Goal: Find specific page/section: Find specific page/section

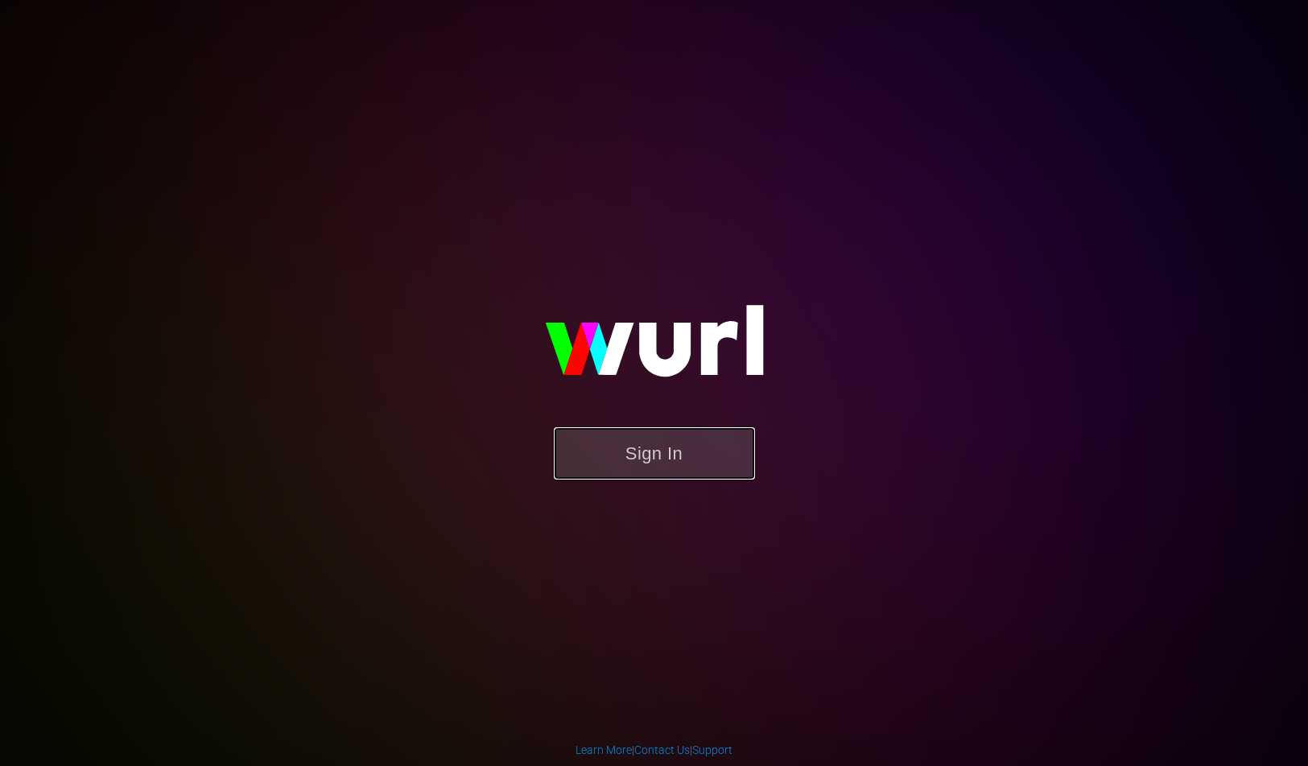
click at [714, 476] on button "Sign In" at bounding box center [654, 453] width 201 height 52
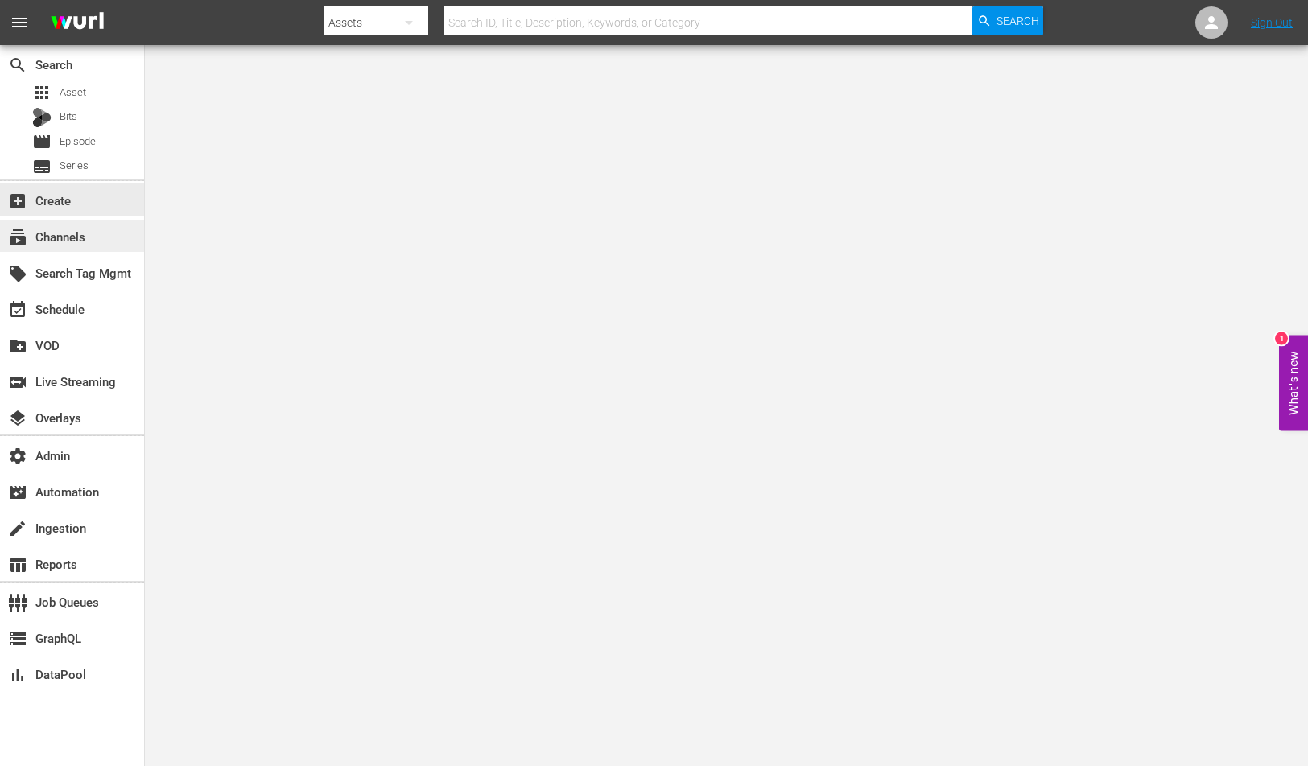
click at [97, 227] on div "subscriptions Channels" at bounding box center [72, 236] width 144 height 32
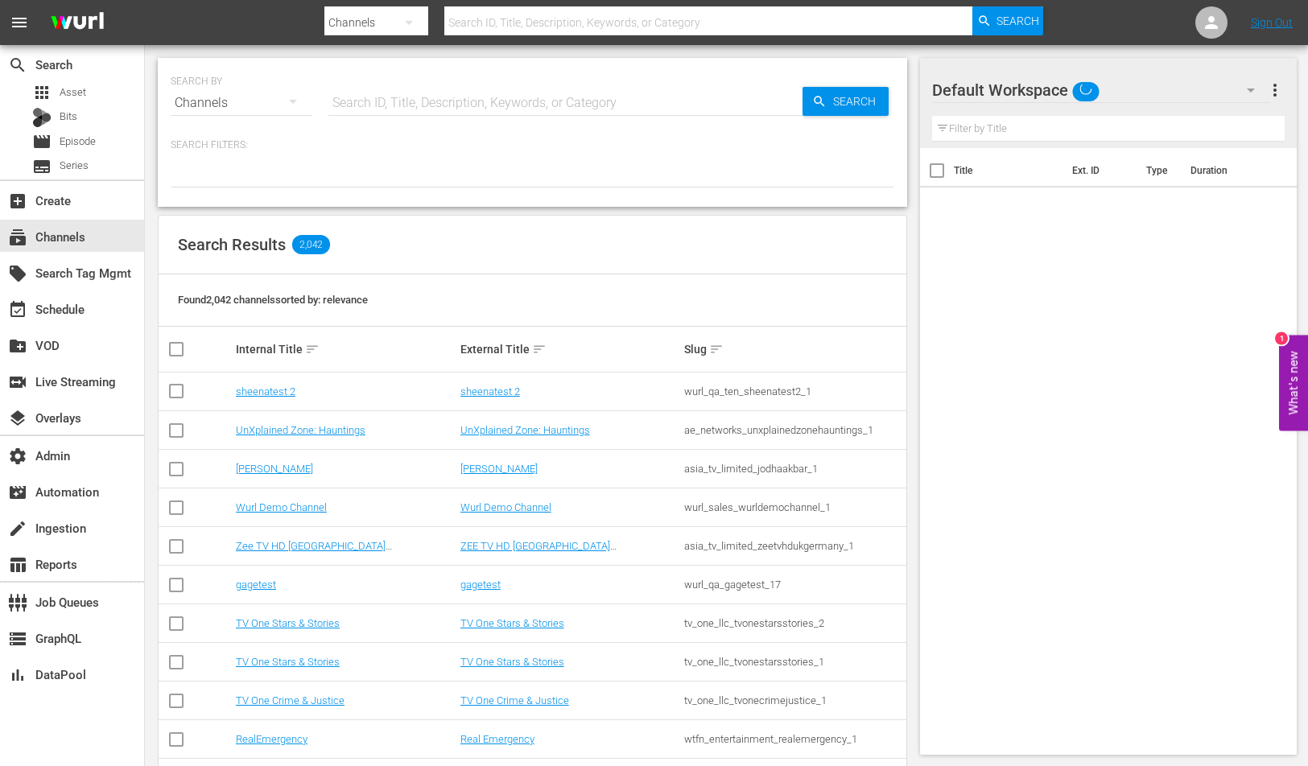
click at [435, 93] on input "text" at bounding box center [565, 103] width 474 height 39
paste input "lol_lolnetwork_4"
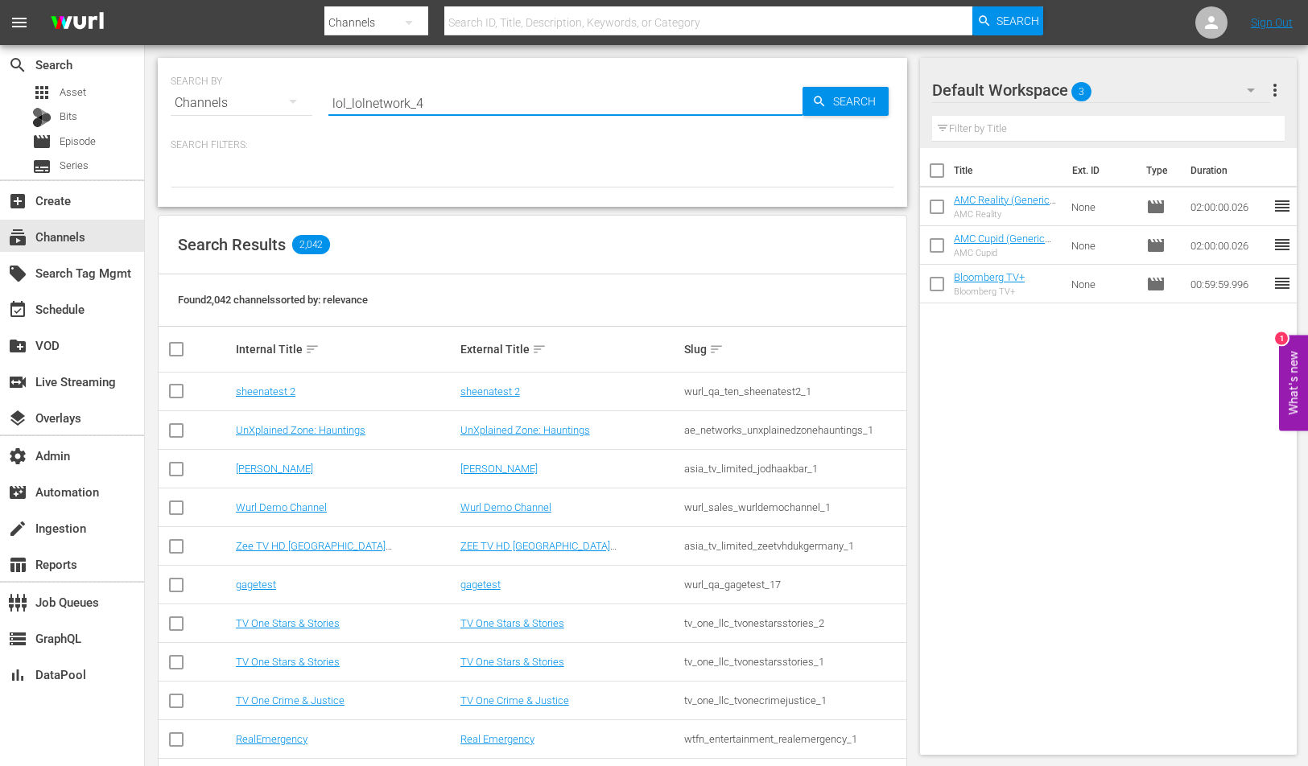
type input "lol_lolnetwork_4"
